Goal: Check status: Check status

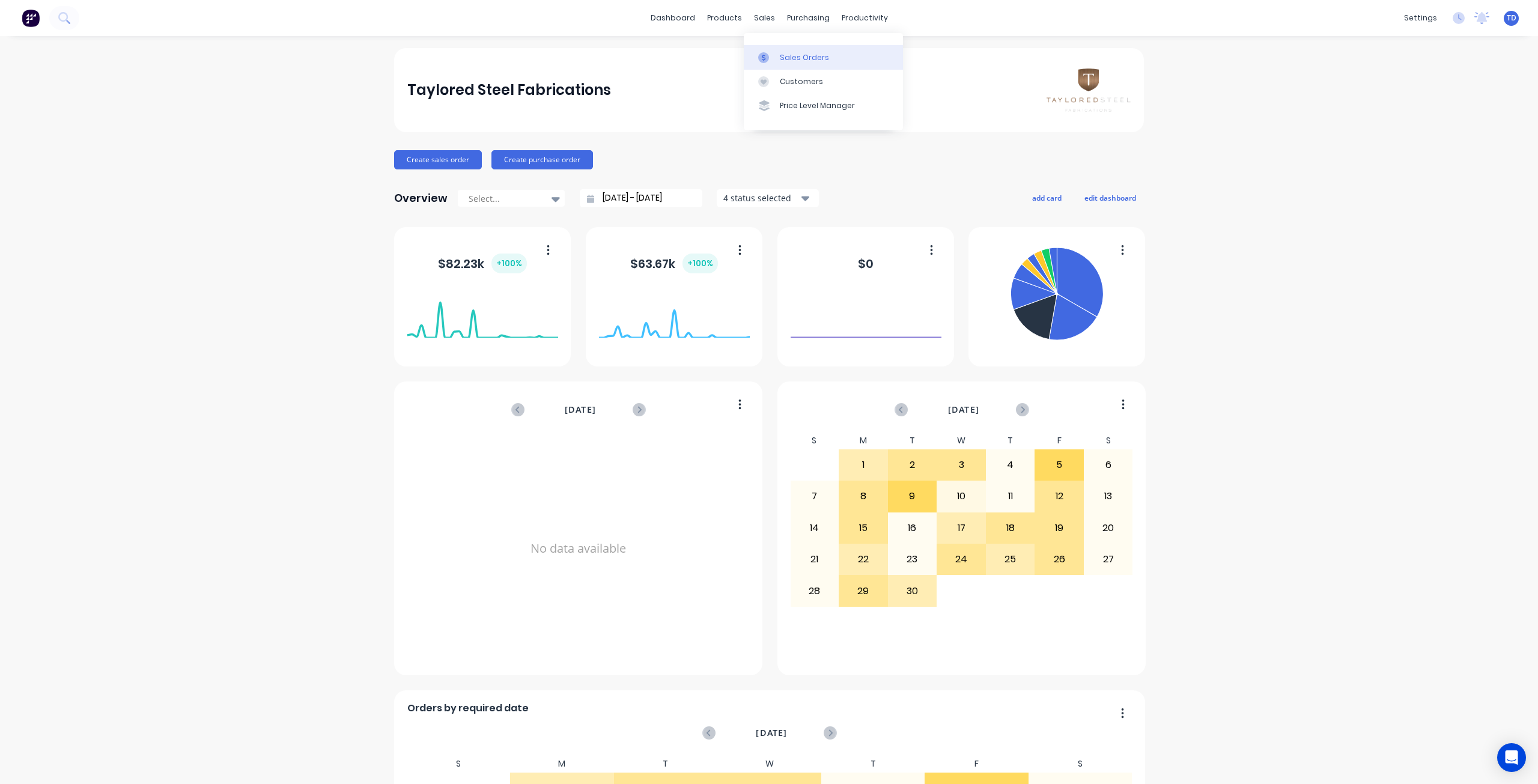
click at [767, 61] on icon at bounding box center [764, 57] width 11 height 11
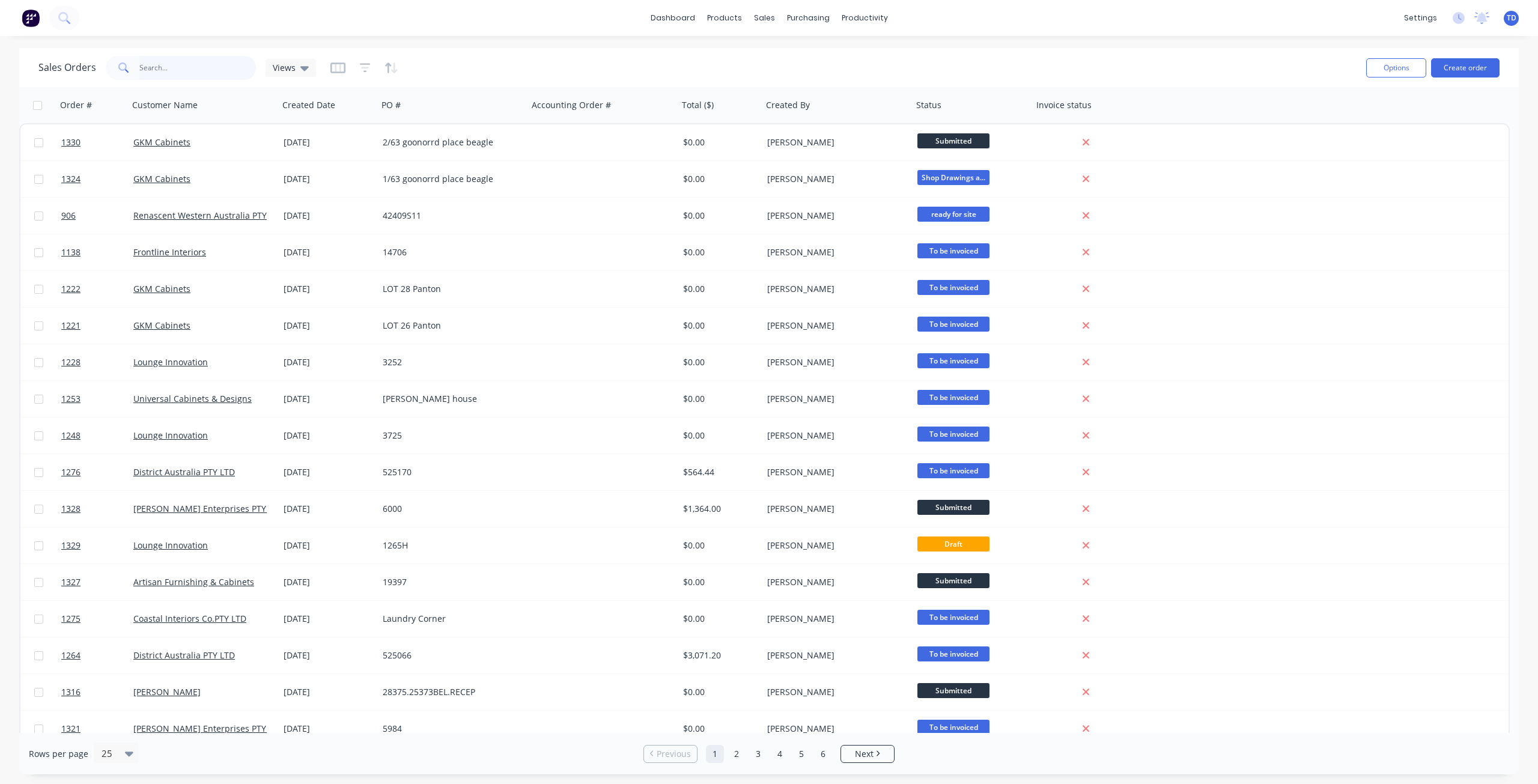
click at [180, 70] on input "text" at bounding box center [198, 68] width 117 height 24
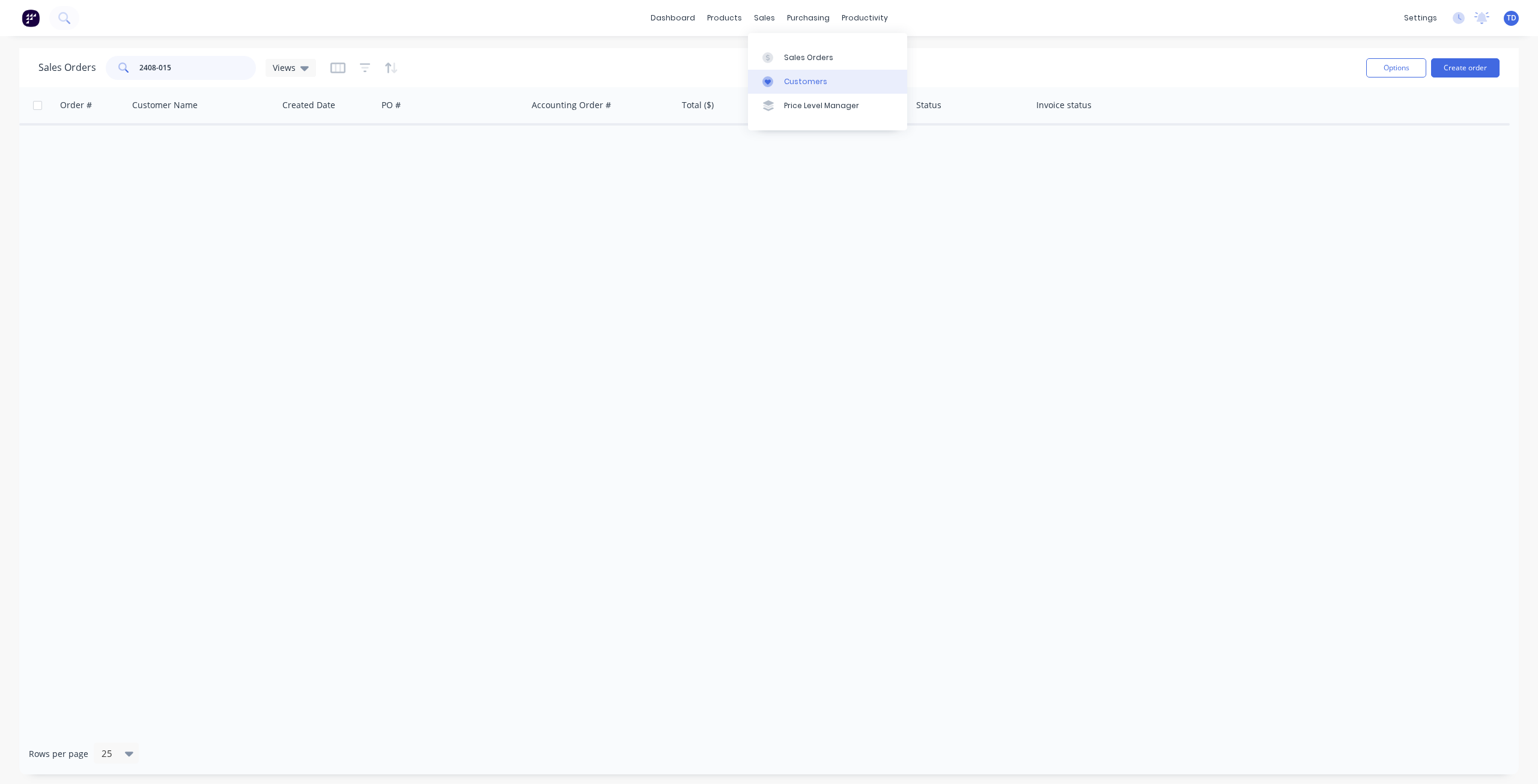
type input "2408-015"
click at [776, 86] on div at bounding box center [771, 82] width 18 height 11
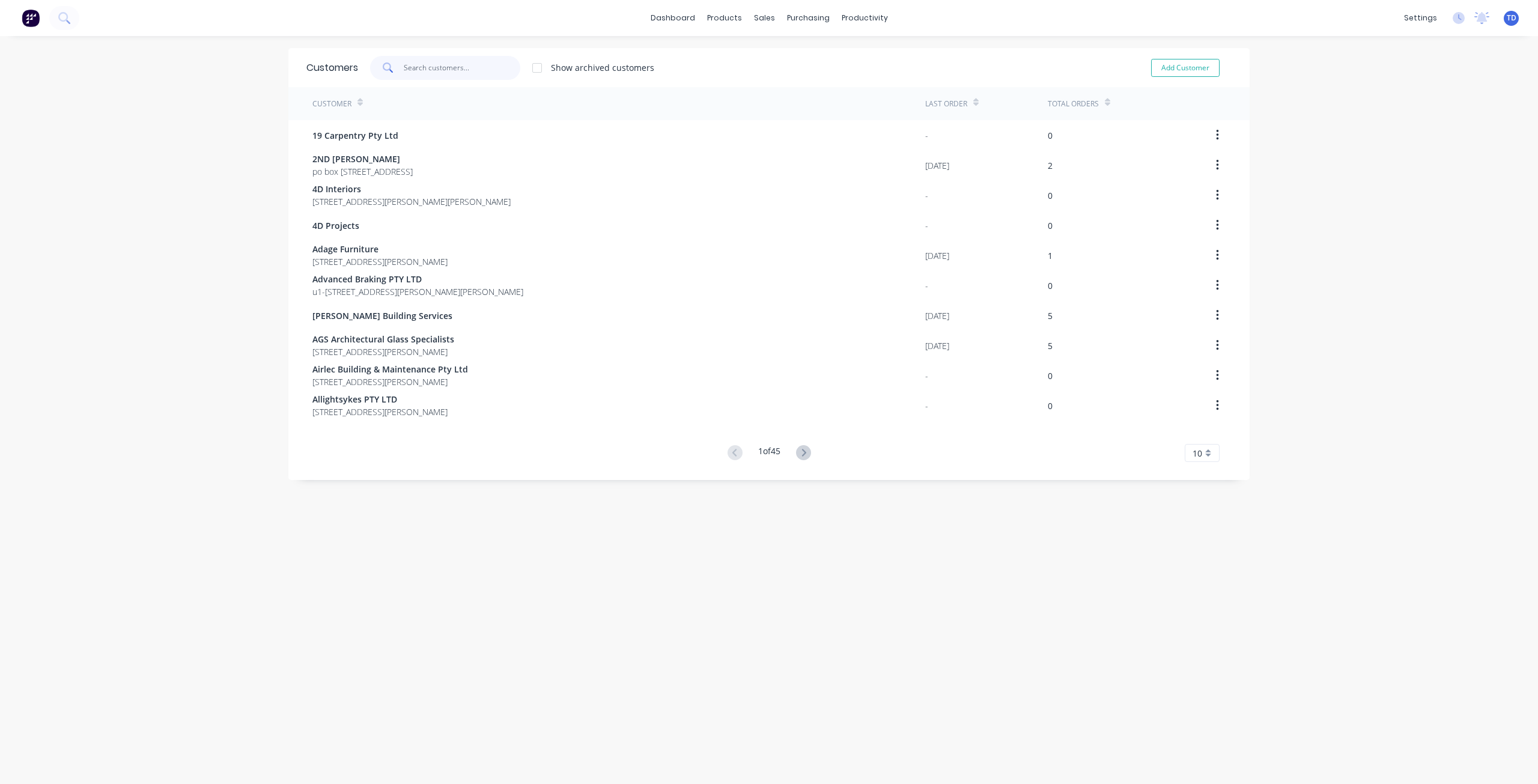
click at [437, 67] on input "text" at bounding box center [462, 68] width 117 height 24
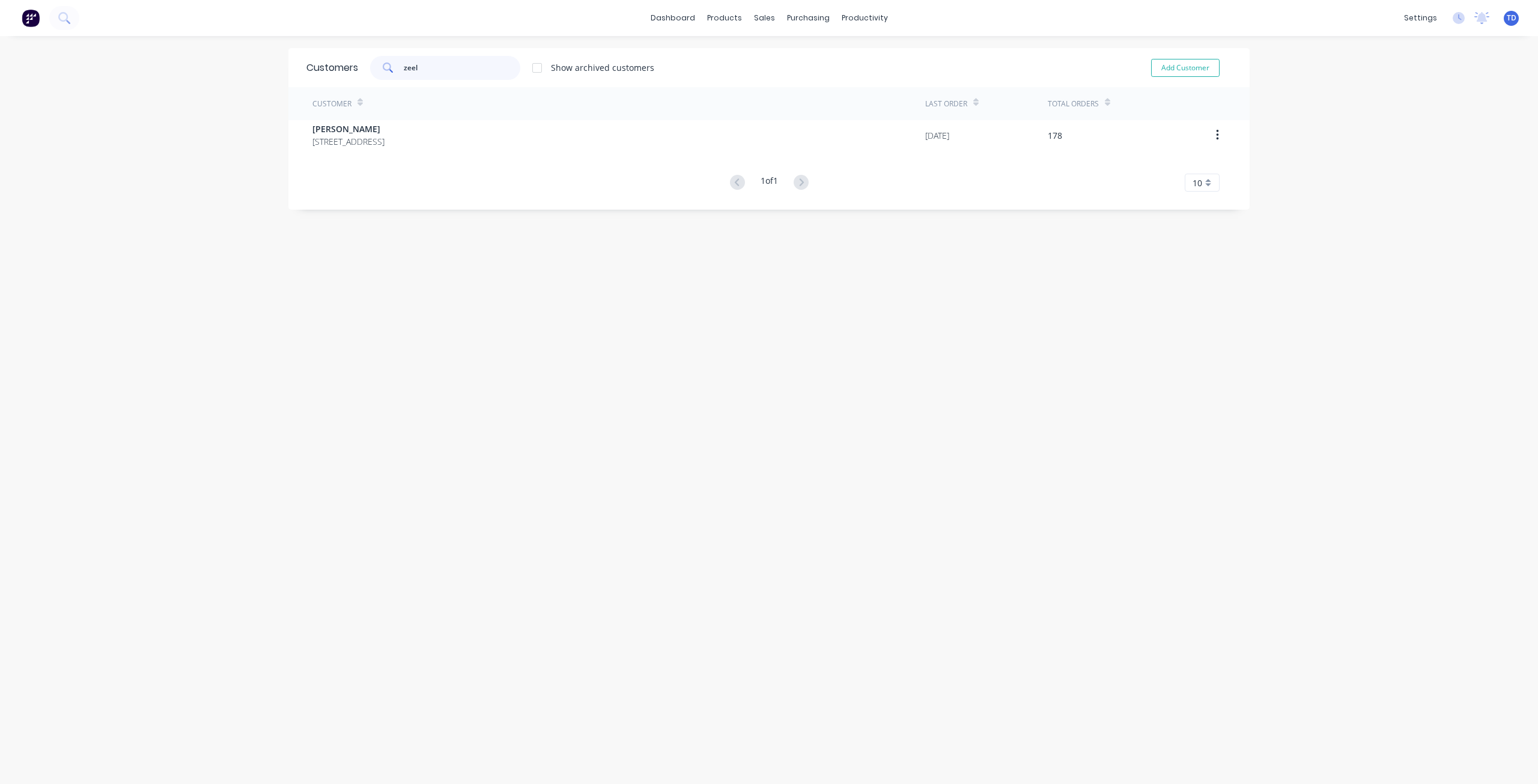
type input "zeel"
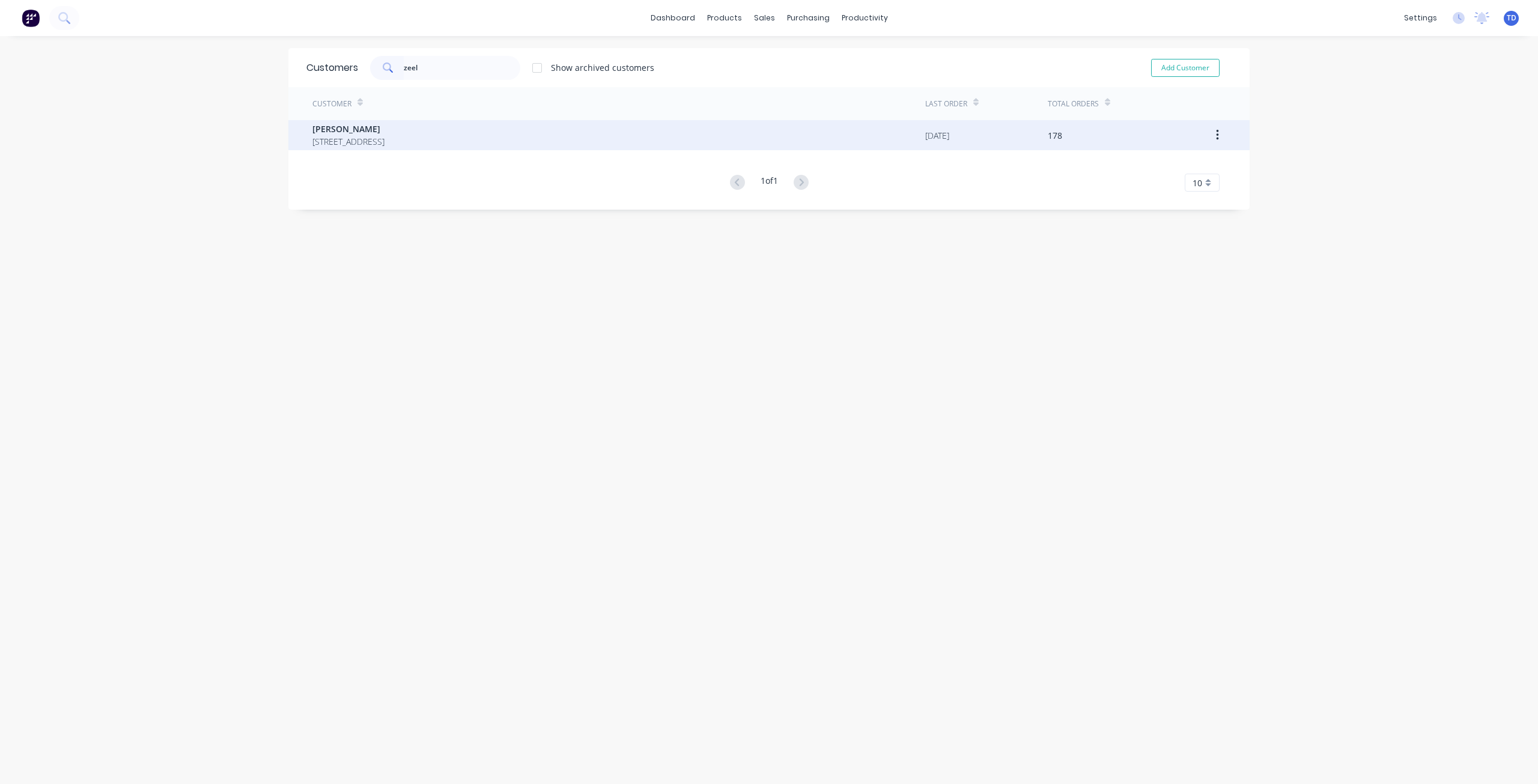
click at [385, 130] on span "[PERSON_NAME]" at bounding box center [348, 129] width 72 height 13
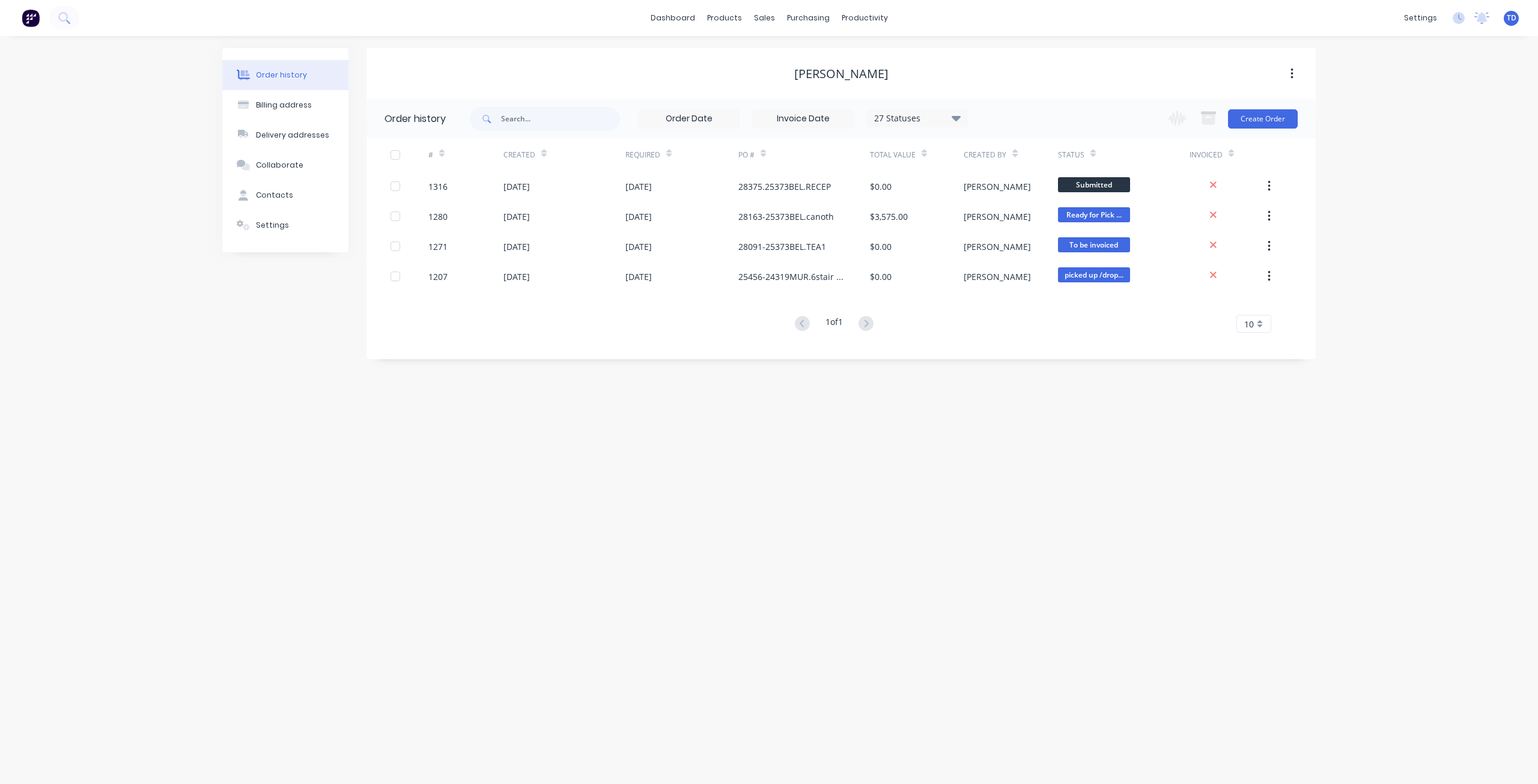
click at [961, 119] on icon at bounding box center [956, 118] width 9 height 15
click at [1016, 256] on label at bounding box center [1016, 256] width 0 height 0
click at [1016, 261] on input "checkbox" at bounding box center [1021, 262] width 10 height 11
checkbox input "true"
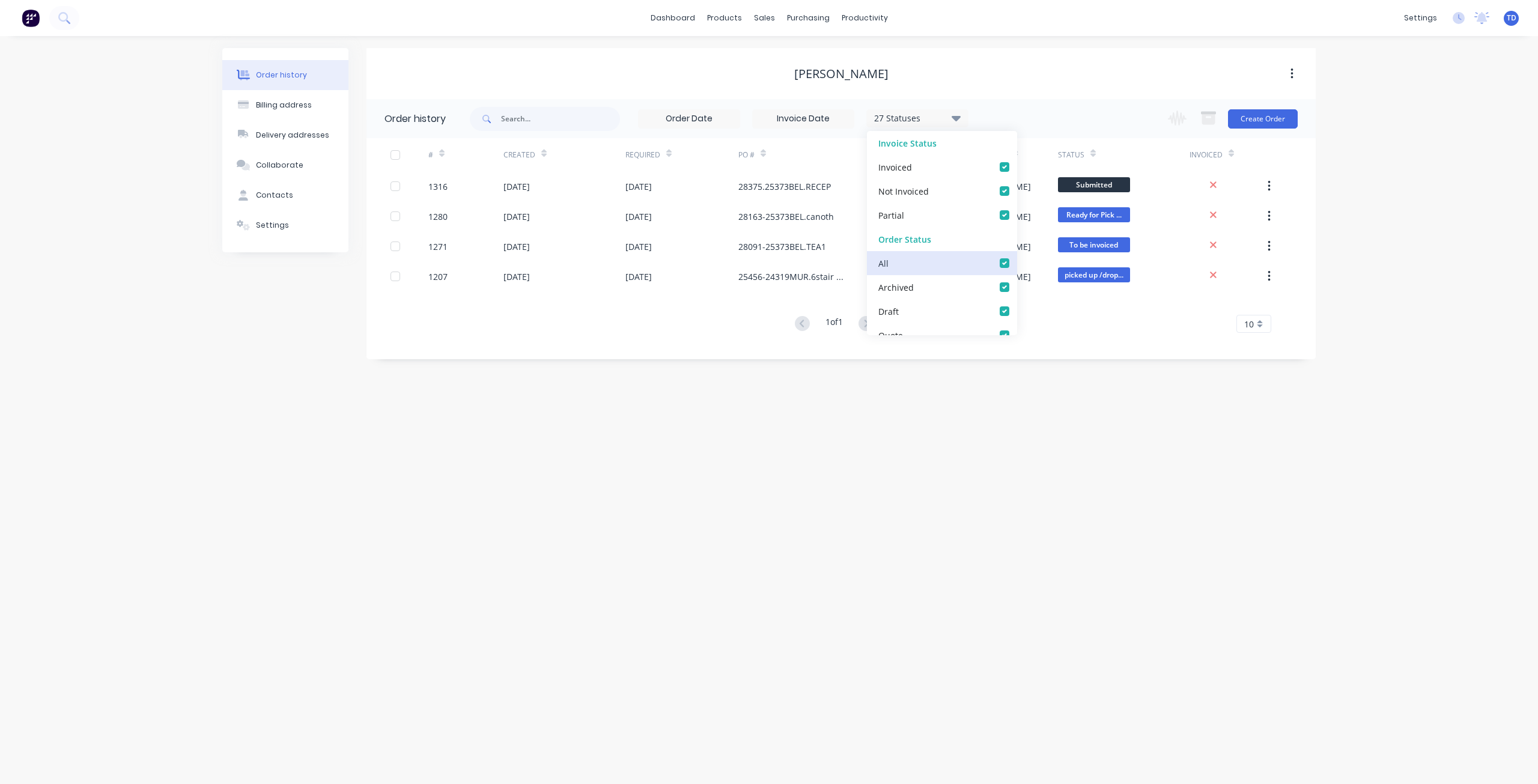
checkbox input "true"
click at [1040, 88] on div "[PERSON_NAME]" at bounding box center [841, 73] width 949 height 51
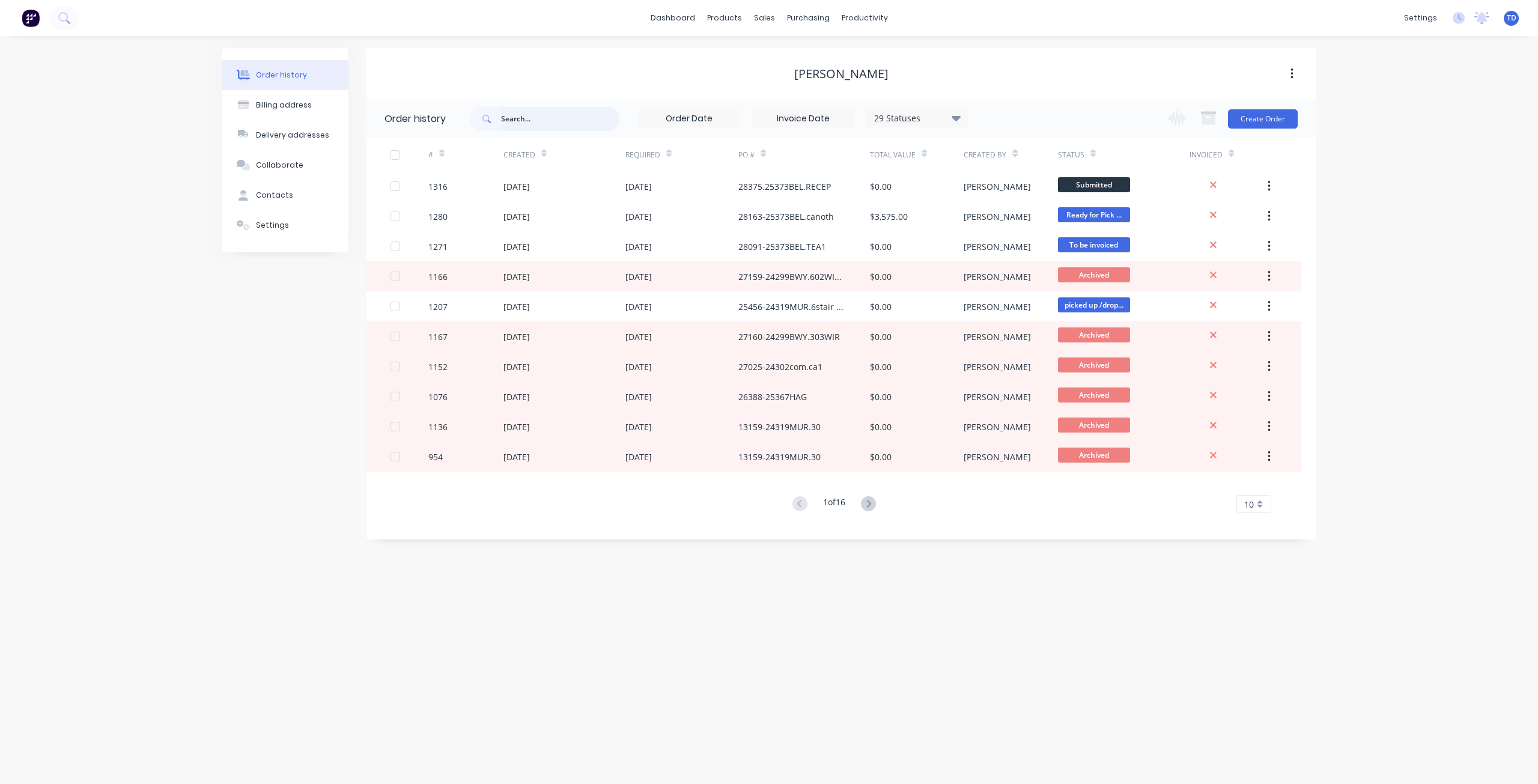
click at [520, 119] on input "text" at bounding box center [560, 119] width 119 height 24
type input "2408"
